Goal: Task Accomplishment & Management: Manage account settings

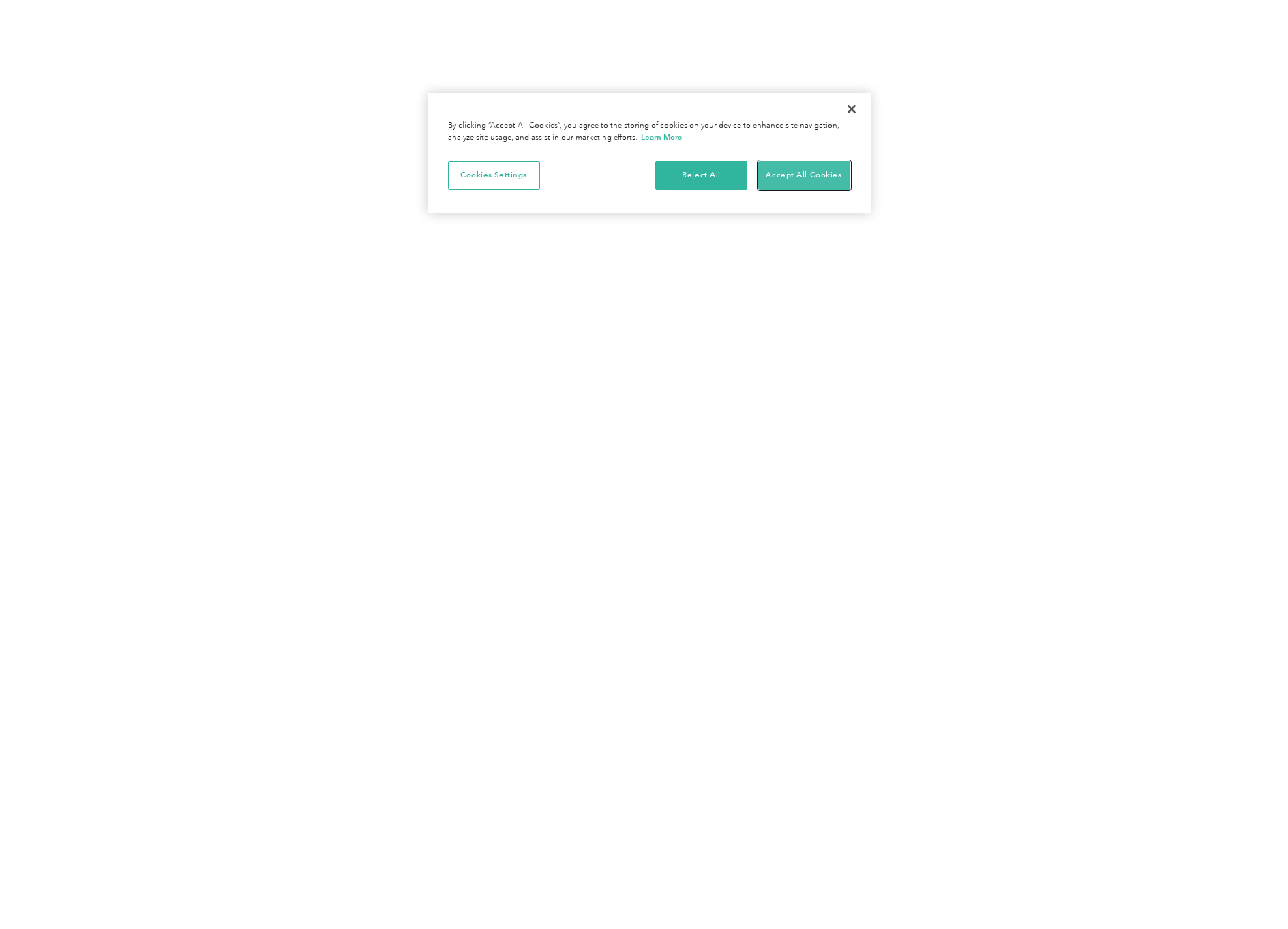
click at [814, 183] on button "Accept All Cookies" at bounding box center [804, 176] width 92 height 29
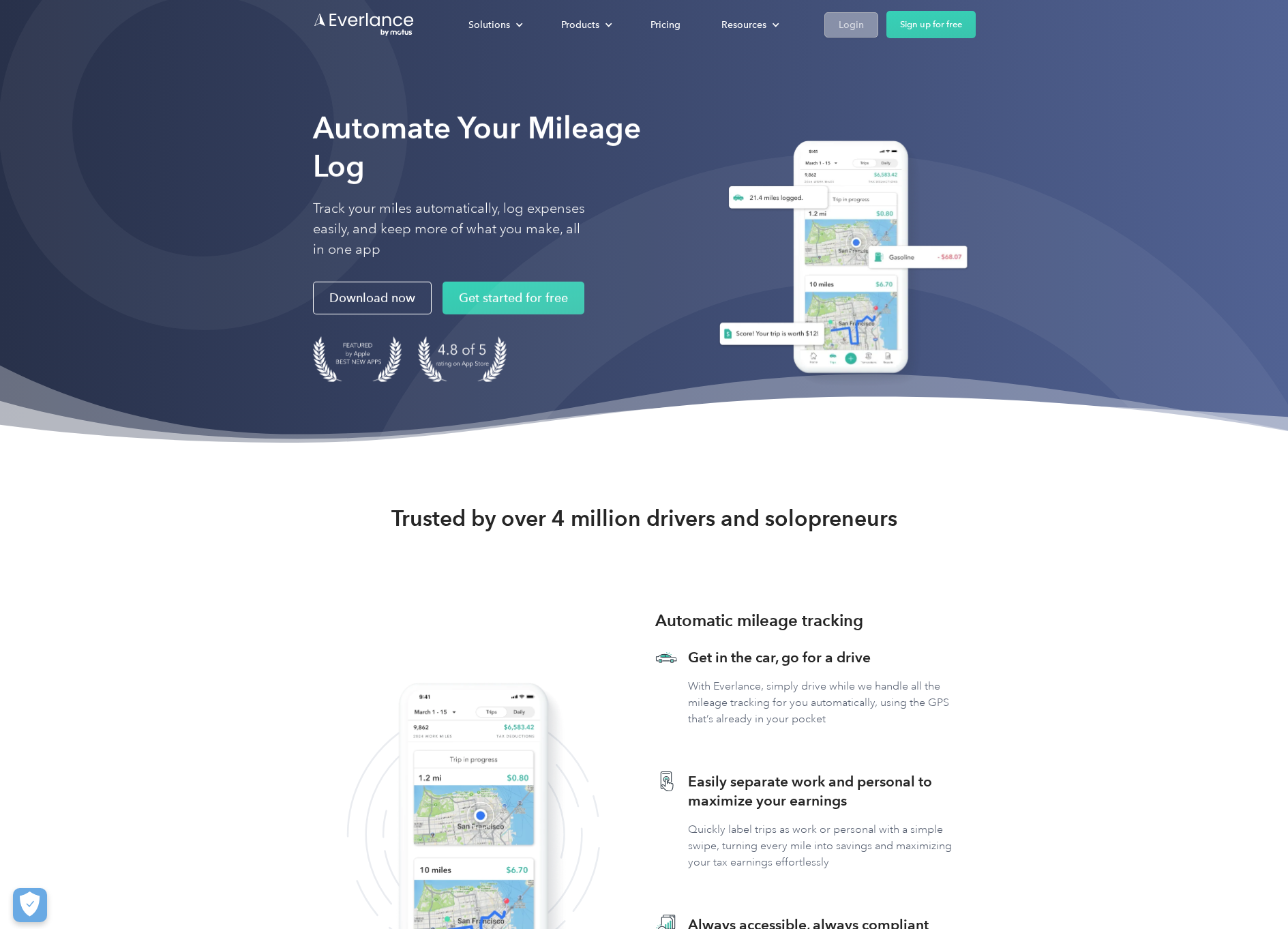
click at [860, 23] on div "Login" at bounding box center [851, 24] width 25 height 17
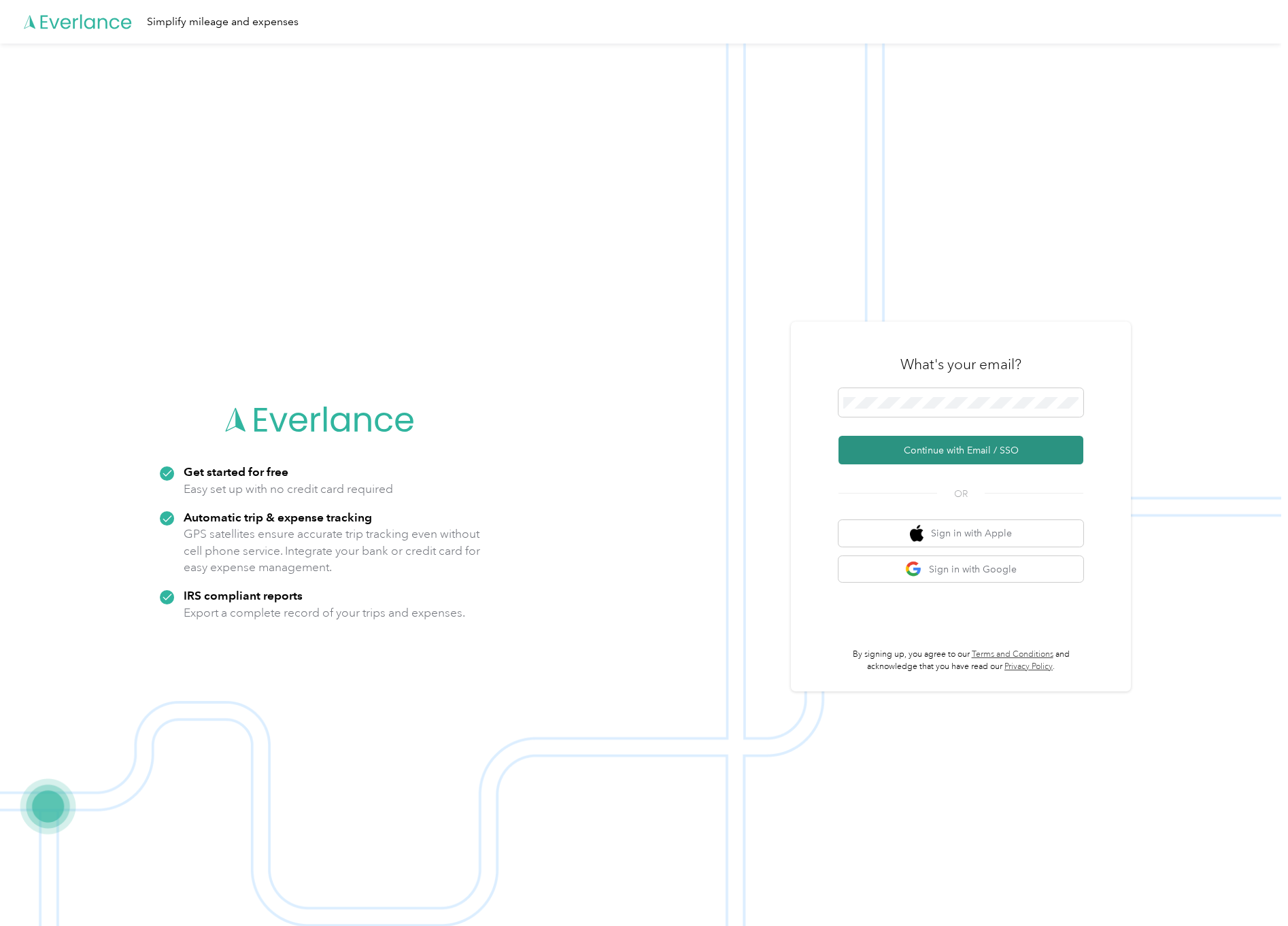
click at [932, 445] on button "Continue with Email / SSO" at bounding box center [961, 451] width 245 height 29
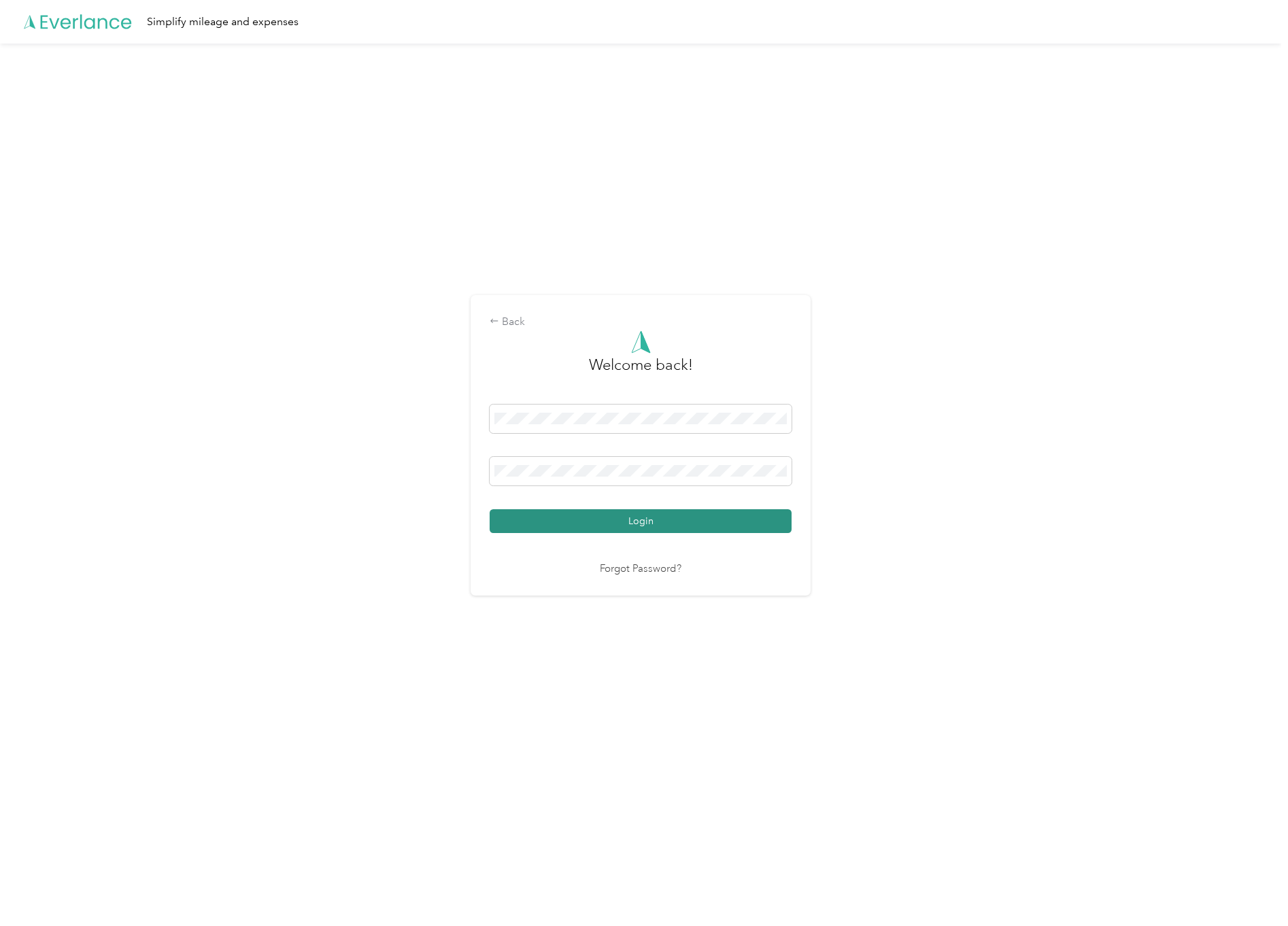
click at [622, 520] on button "Login" at bounding box center [640, 521] width 302 height 24
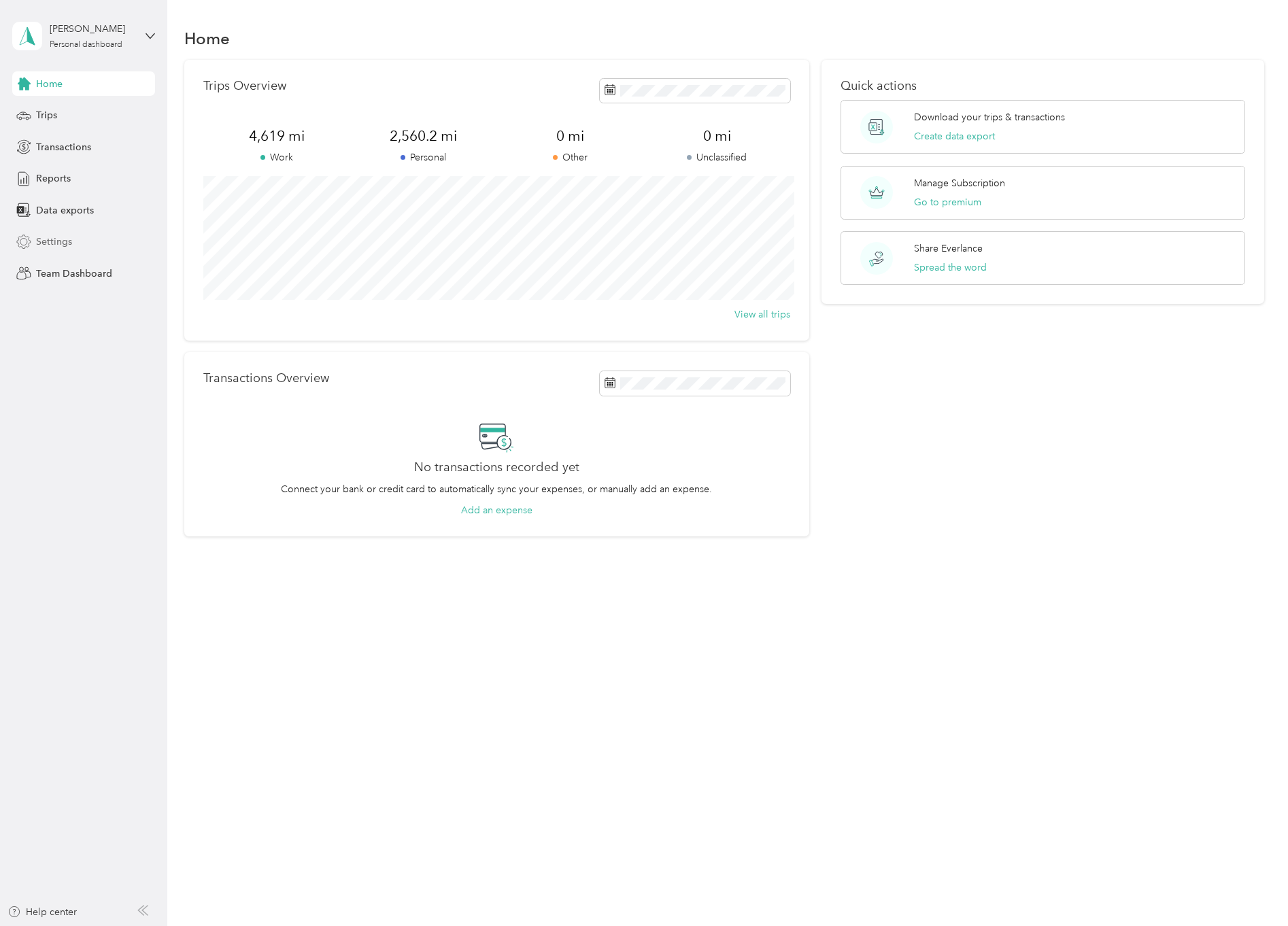
click at [49, 243] on span "Settings" at bounding box center [54, 242] width 36 height 14
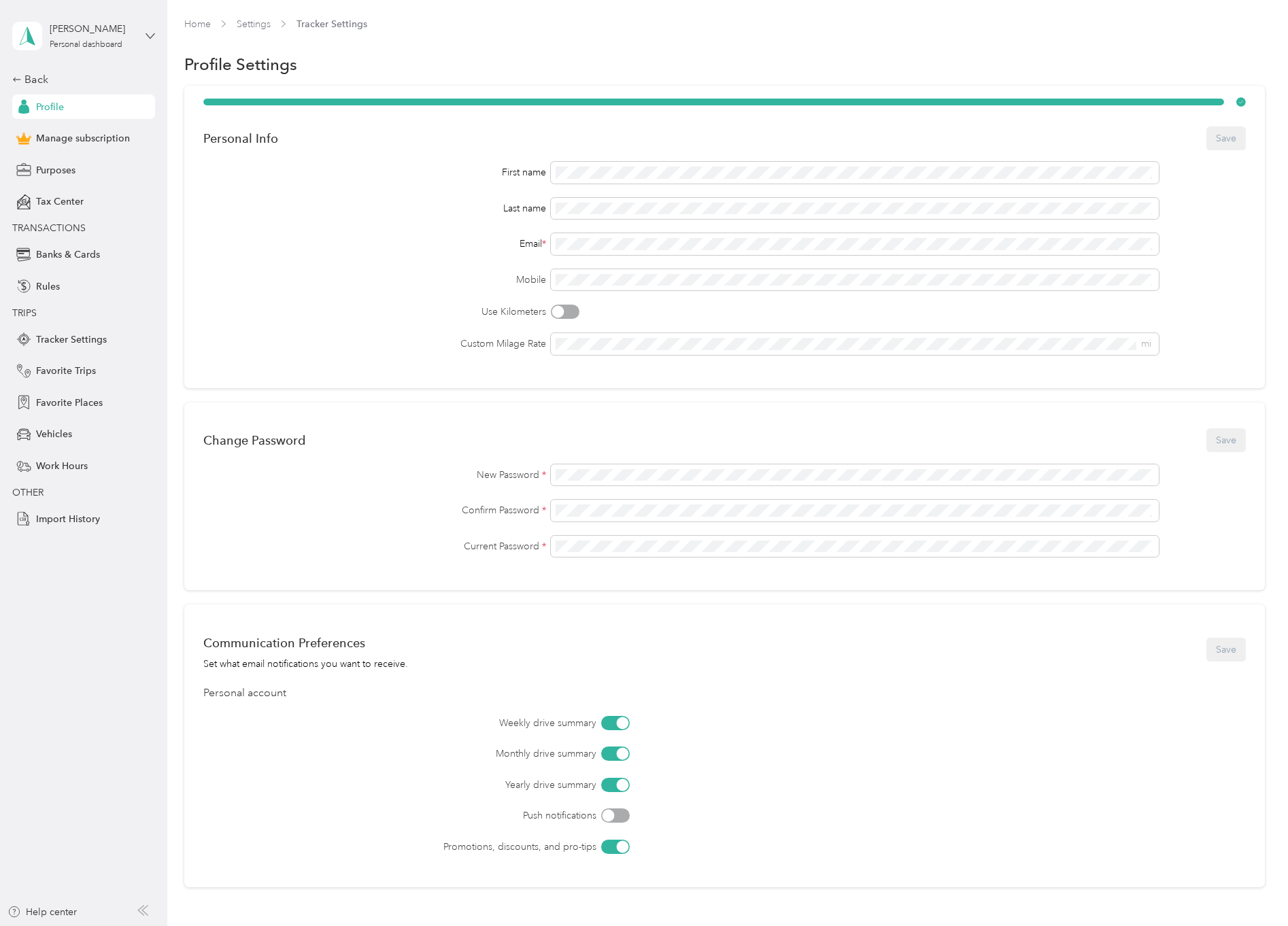
click at [149, 38] on icon at bounding box center [150, 35] width 8 height 5
click at [153, 36] on icon at bounding box center [150, 36] width 10 height 10
click at [93, 139] on span "Manage subscription" at bounding box center [83, 138] width 94 height 14
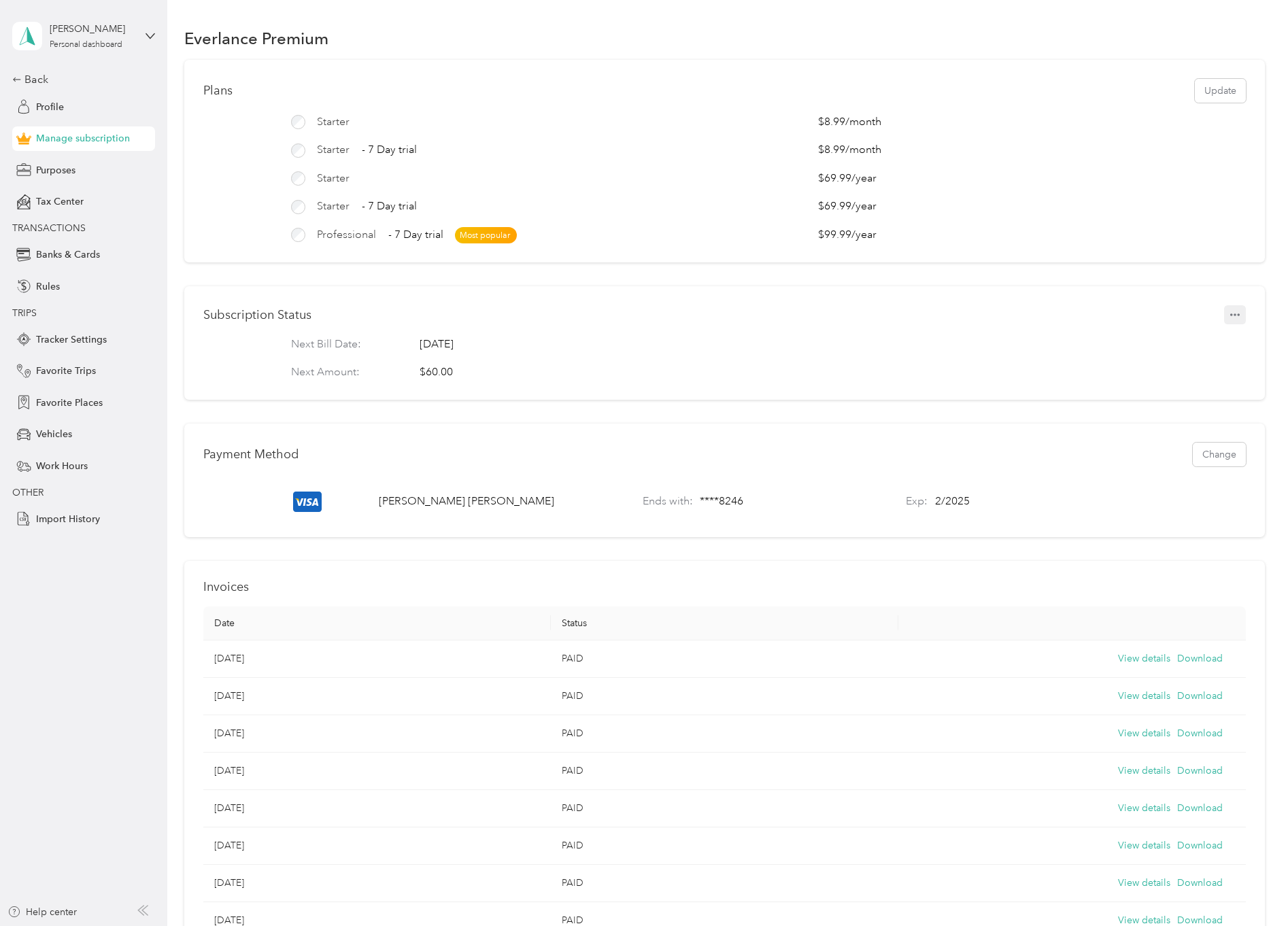
click at [1230, 320] on icon "button" at bounding box center [1235, 315] width 10 height 10
click at [1204, 351] on span "Set to cancel" at bounding box center [1205, 348] width 55 height 14
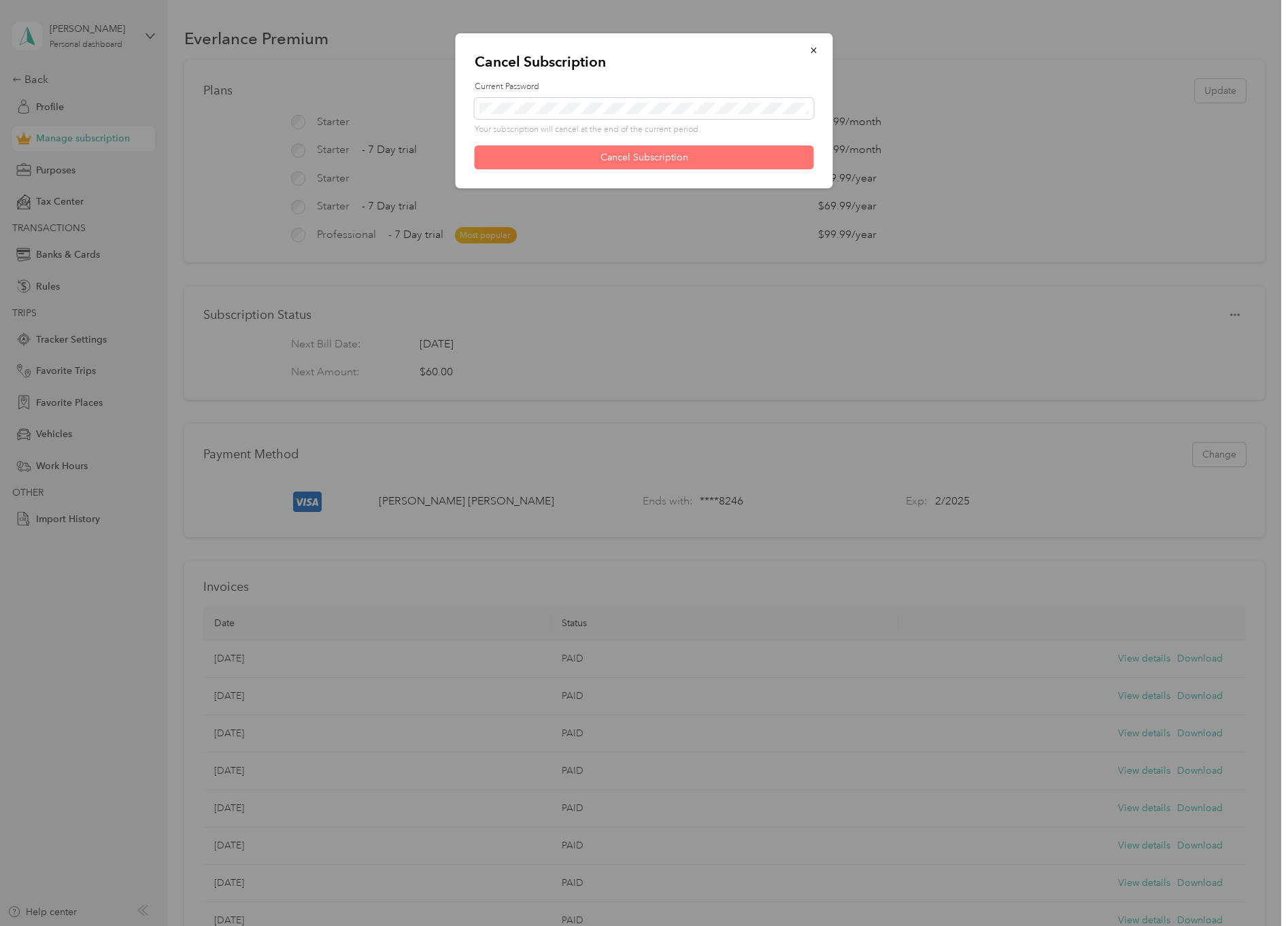
click at [628, 160] on button "Cancel Subscription" at bounding box center [644, 157] width 339 height 24
click at [644, 162] on button "Cancel Subscription" at bounding box center [644, 157] width 339 height 24
click at [644, 161] on button "Cancel Subscription" at bounding box center [644, 157] width 339 height 24
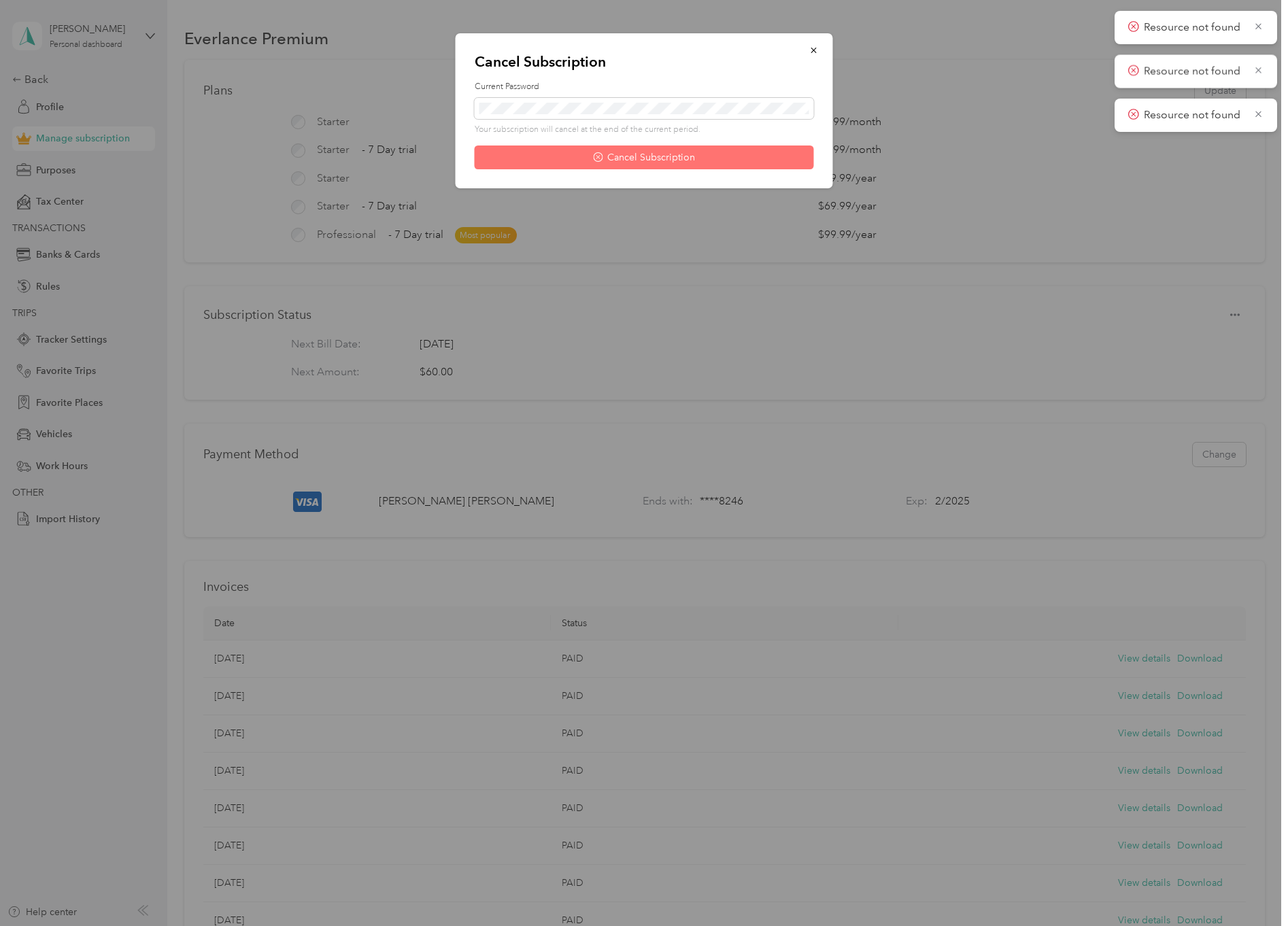
click at [742, 154] on button "Cancel Subscription" at bounding box center [644, 157] width 339 height 24
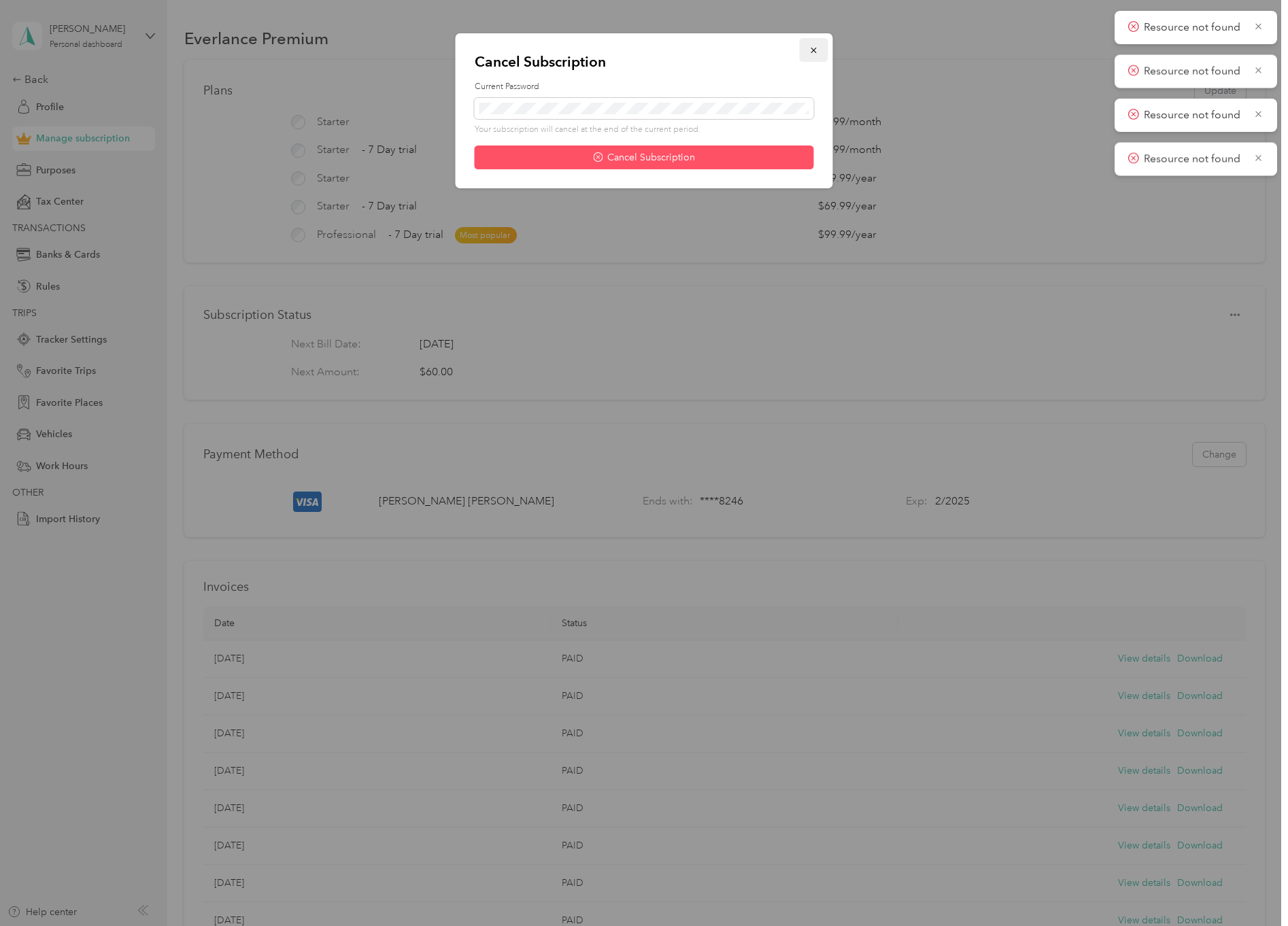
click at [816, 49] on icon "button" at bounding box center [813, 50] width 6 height 6
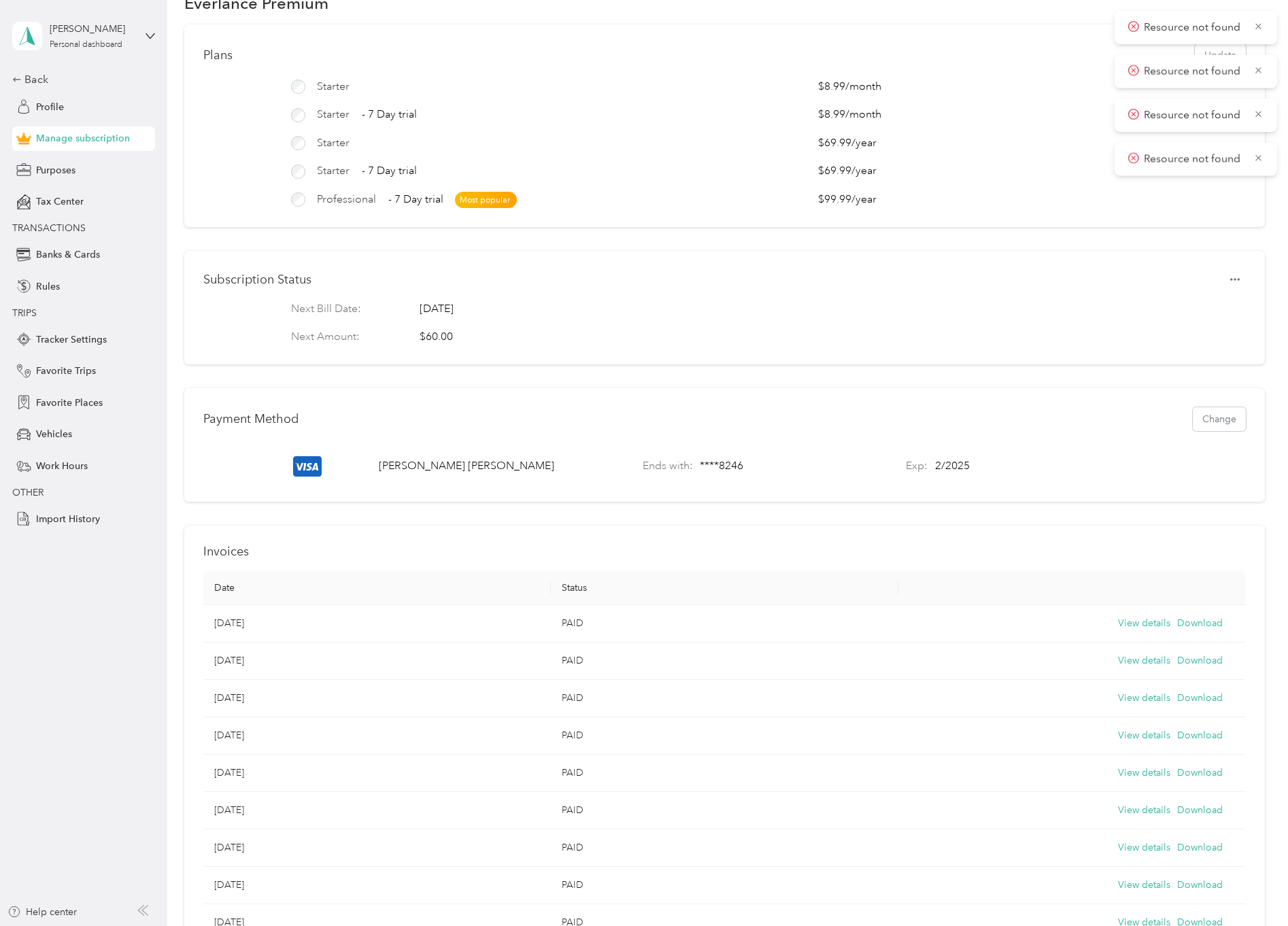
scroll to position [68, 0]
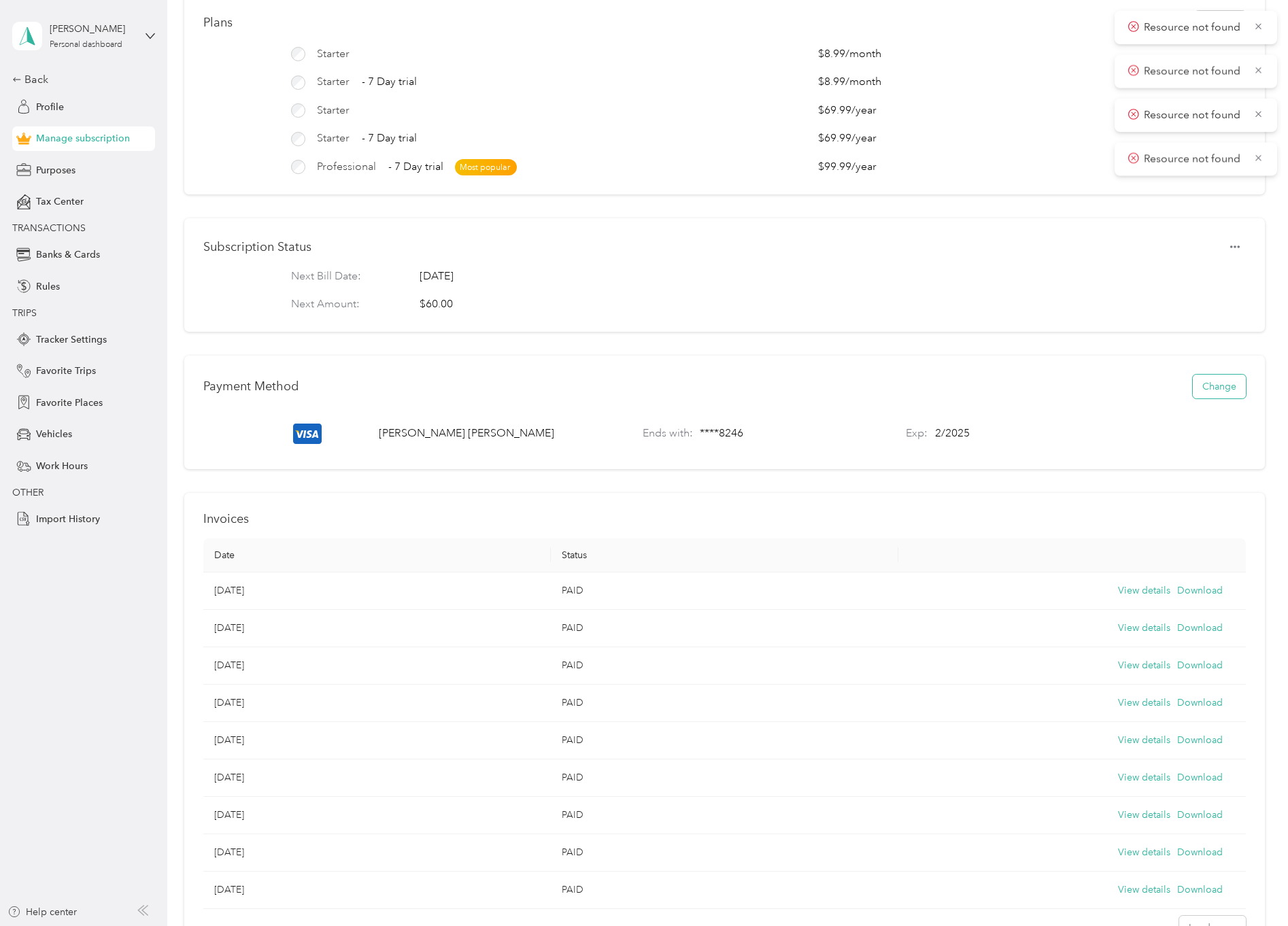
click at [1216, 398] on button "Change" at bounding box center [1220, 386] width 53 height 24
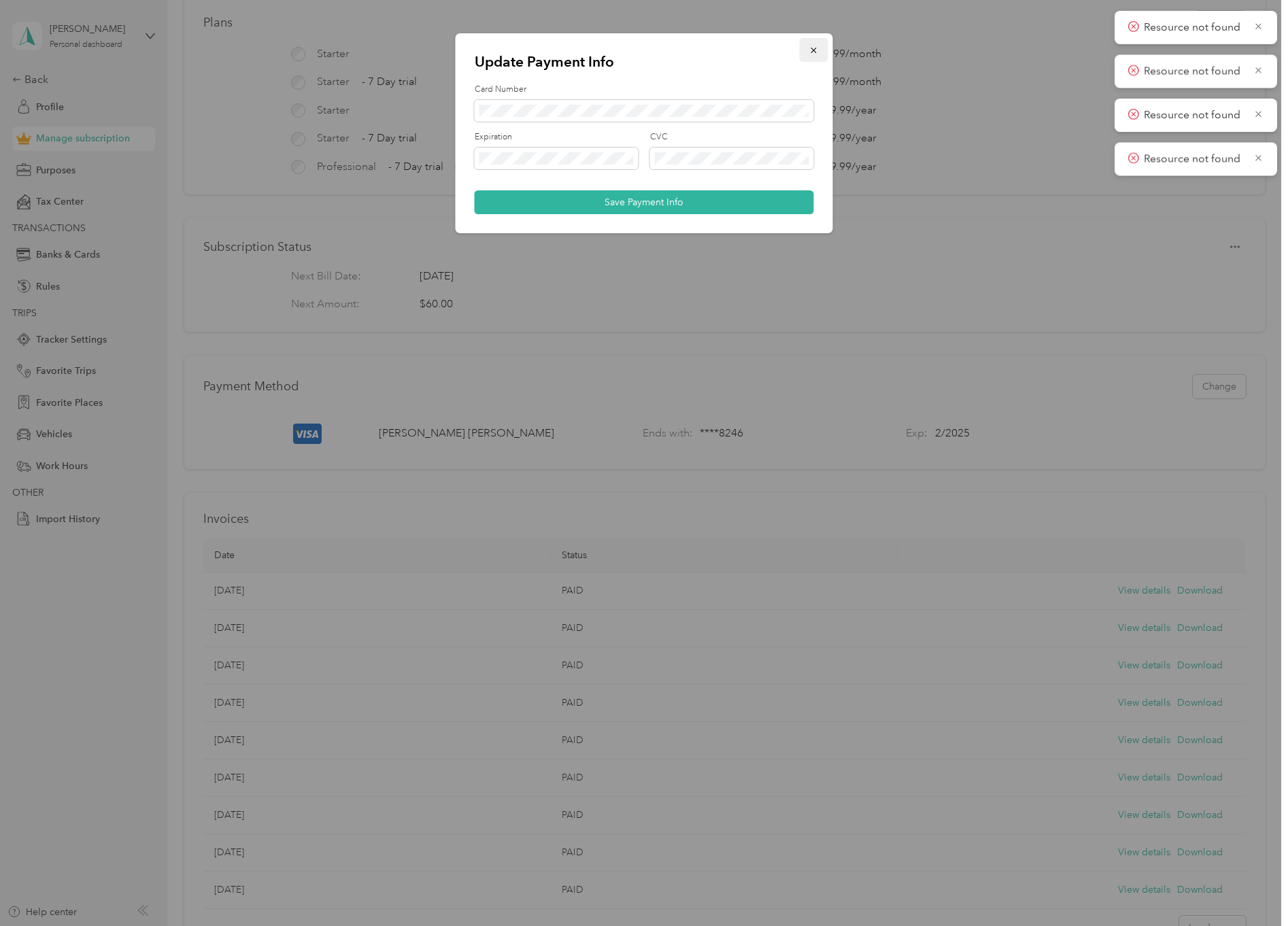
click at [817, 47] on icon "button" at bounding box center [814, 51] width 10 height 10
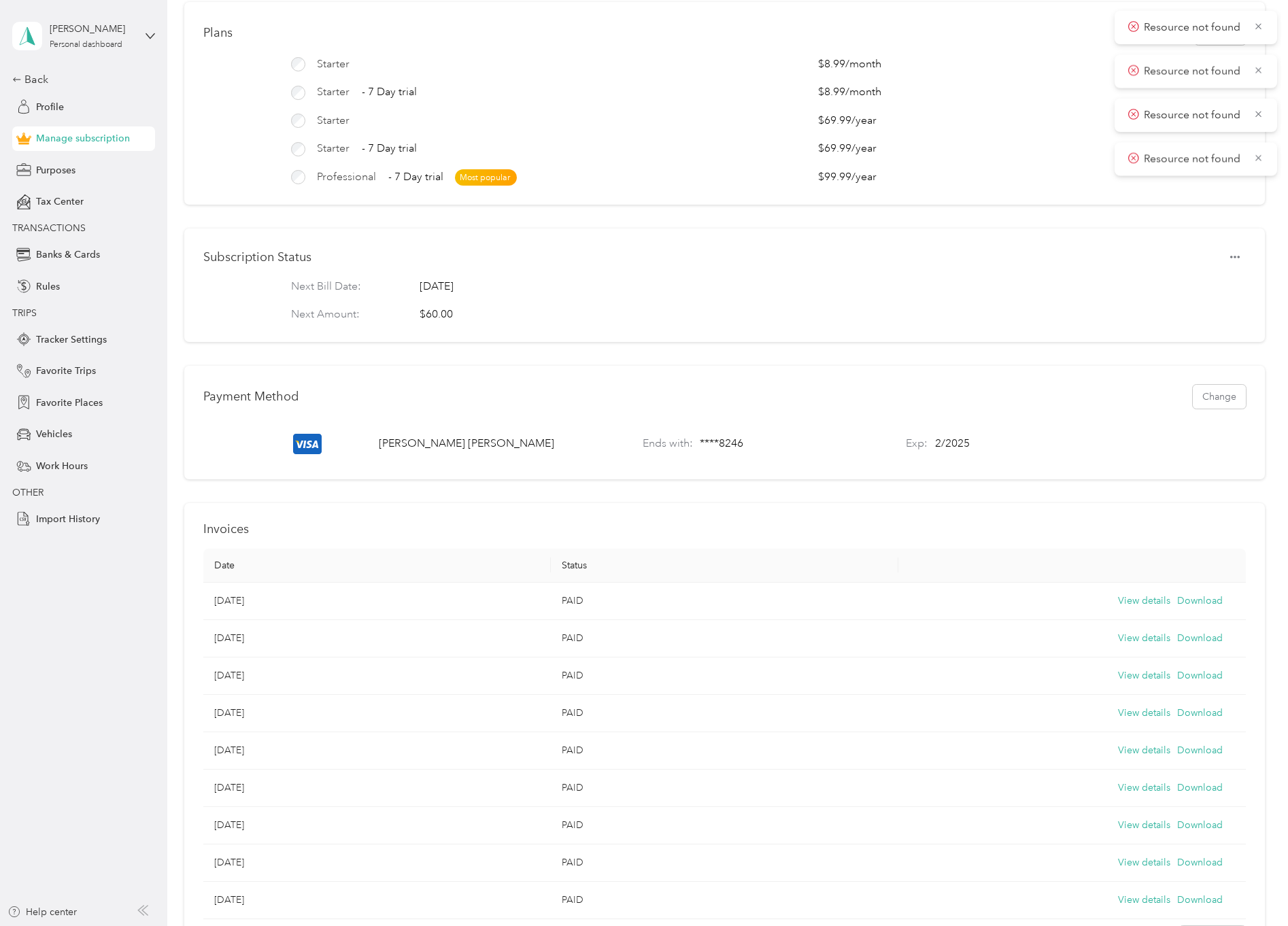
scroll to position [0, 0]
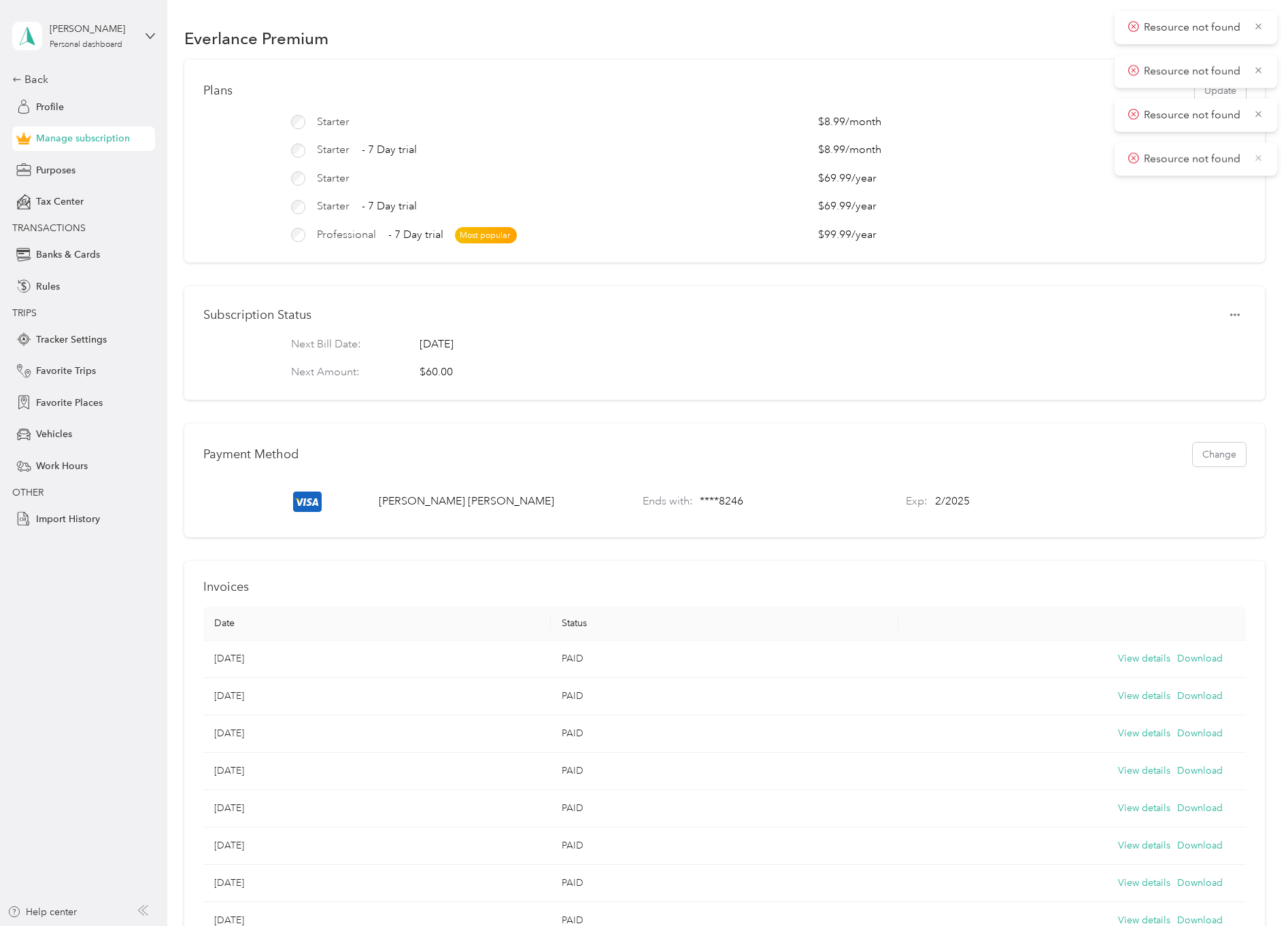
click at [1257, 161] on icon at bounding box center [1258, 157] width 10 height 12
click at [1256, 111] on icon at bounding box center [1258, 114] width 10 height 12
click at [1257, 74] on icon at bounding box center [1258, 70] width 10 height 12
click at [1258, 27] on icon at bounding box center [1259, 27] width 6 height 6
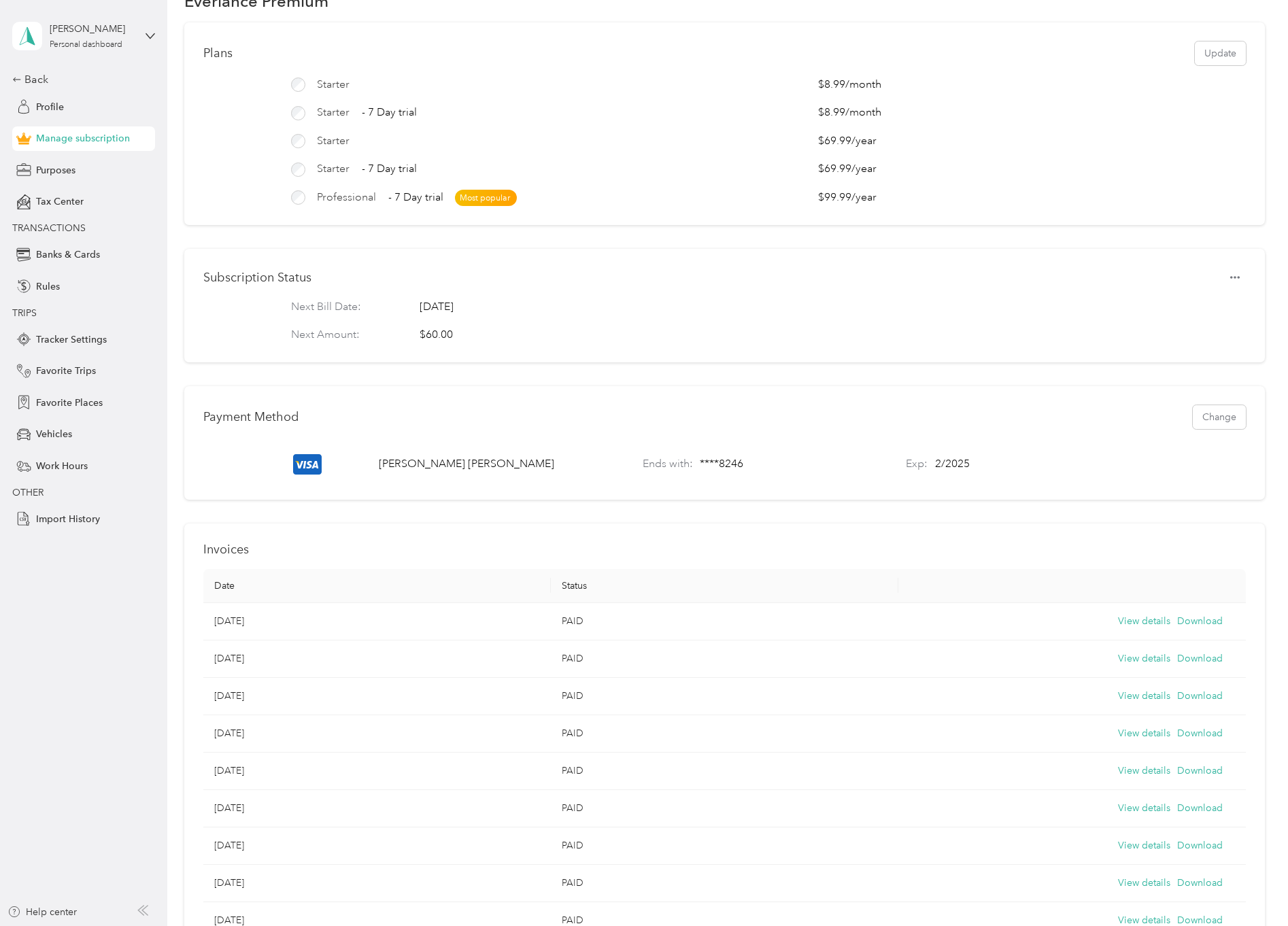
scroll to position [68, 0]
